Goal: Find specific page/section: Find specific page/section

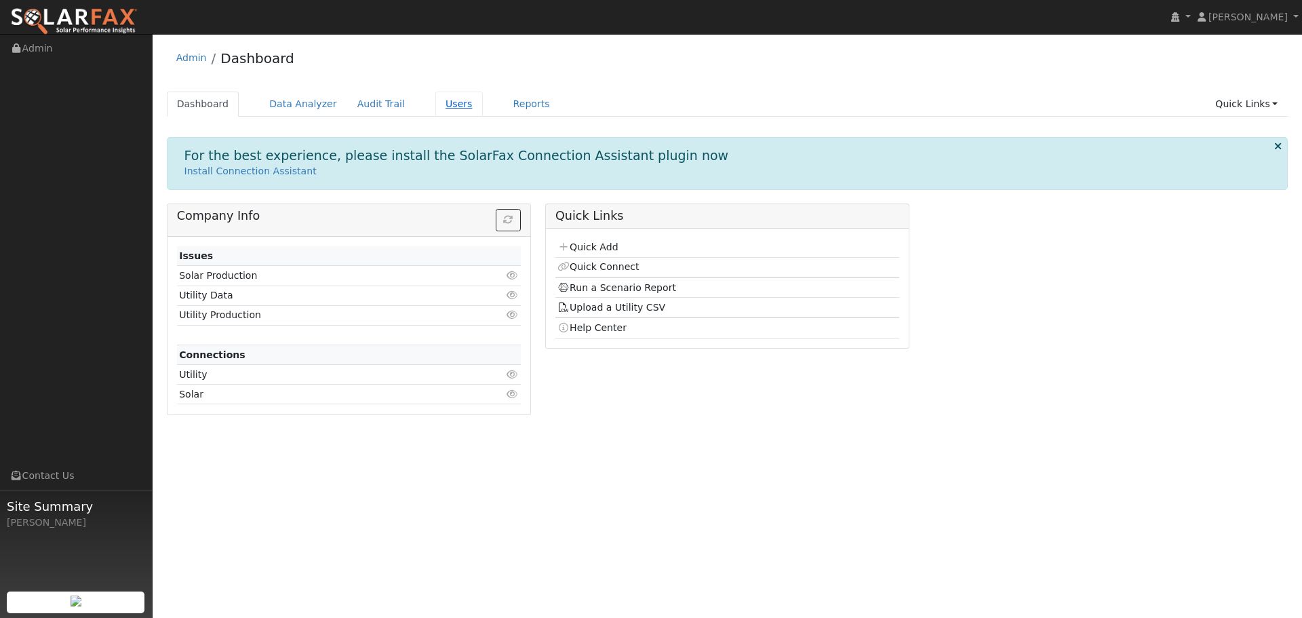
click at [438, 106] on link "Users" at bounding box center [458, 104] width 47 height 25
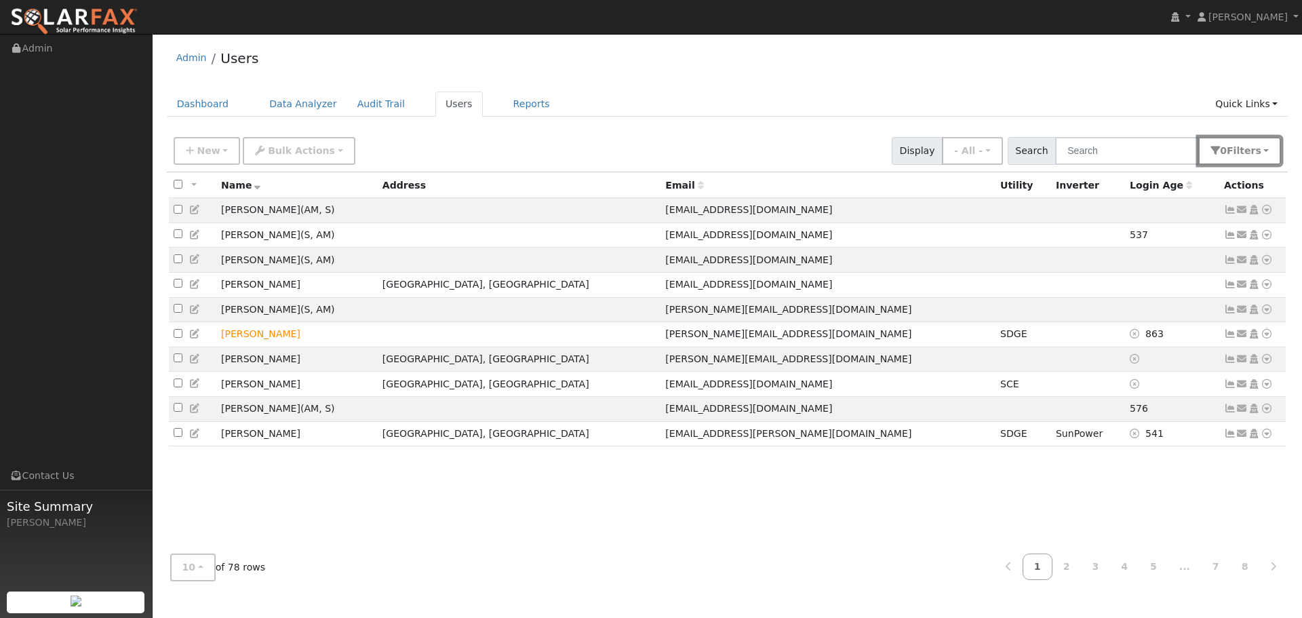
click at [1234, 142] on button "0 Filter s" at bounding box center [1239, 151] width 83 height 28
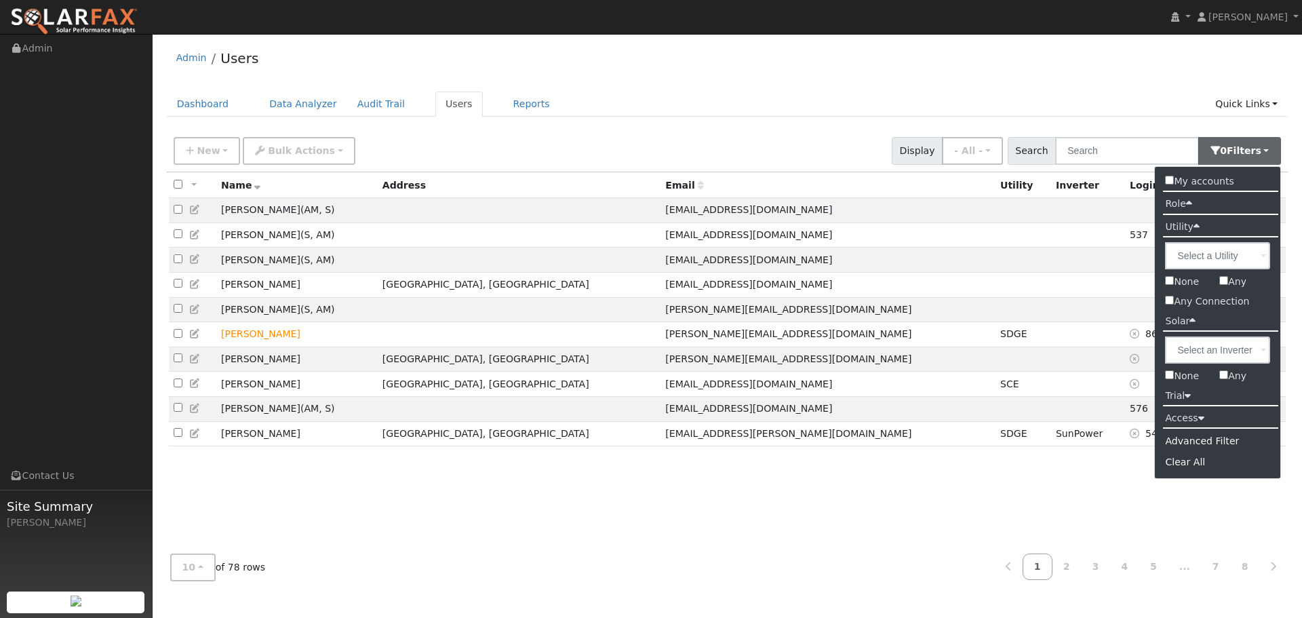
click at [1190, 422] on label "Access" at bounding box center [1184, 418] width 59 height 20
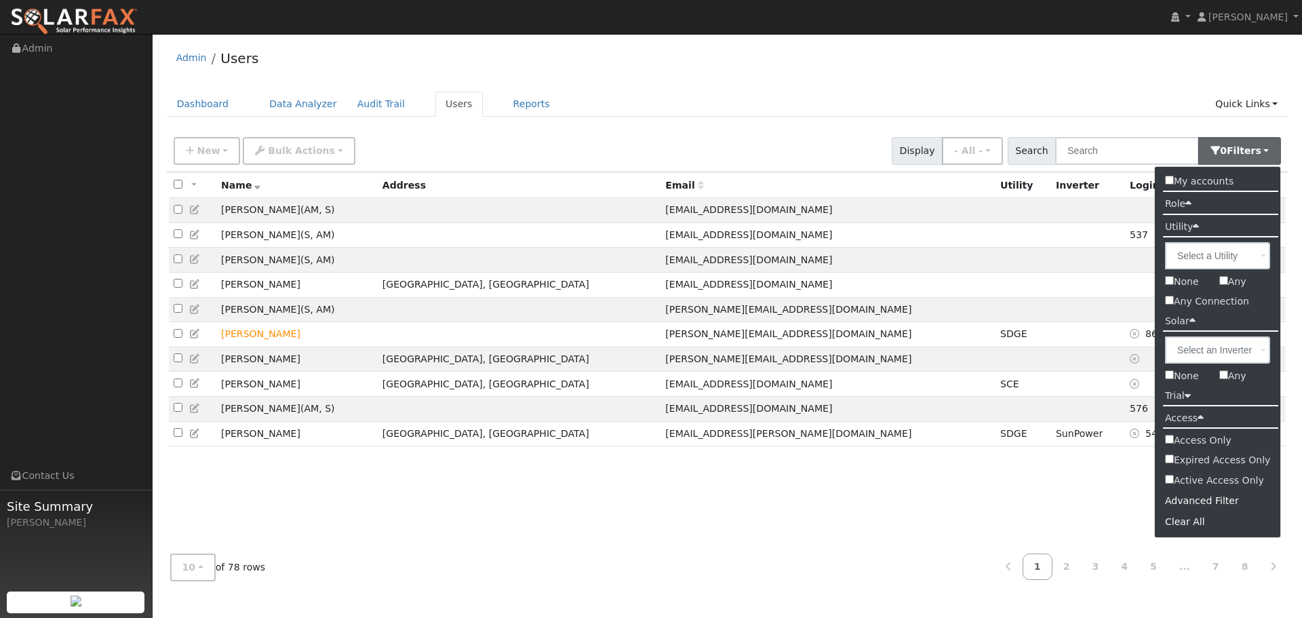
click at [1174, 481] on label "Active Access Only" at bounding box center [1218, 481] width 126 height 20
click at [1174, 481] on input "Active Access Only" at bounding box center [1169, 479] width 9 height 9
checkbox input "true"
